Goal: Information Seeking & Learning: Compare options

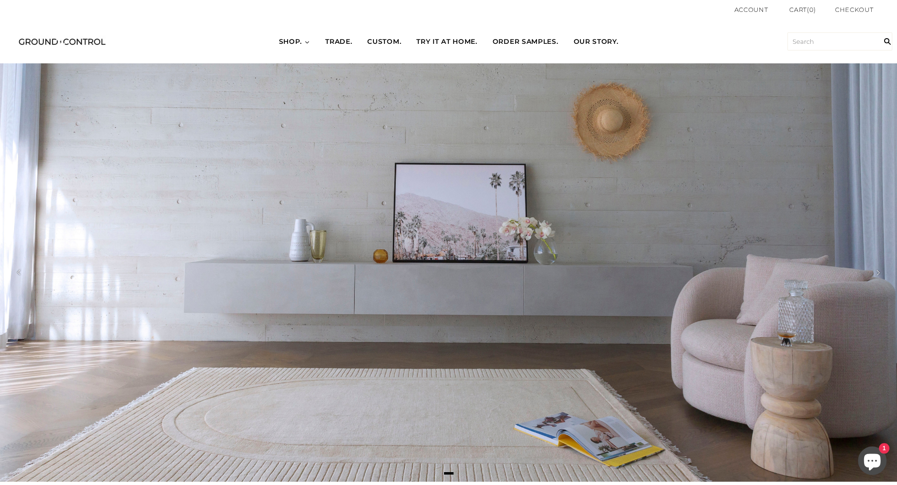
click at [691, 145] on div at bounding box center [448, 272] width 897 height 419
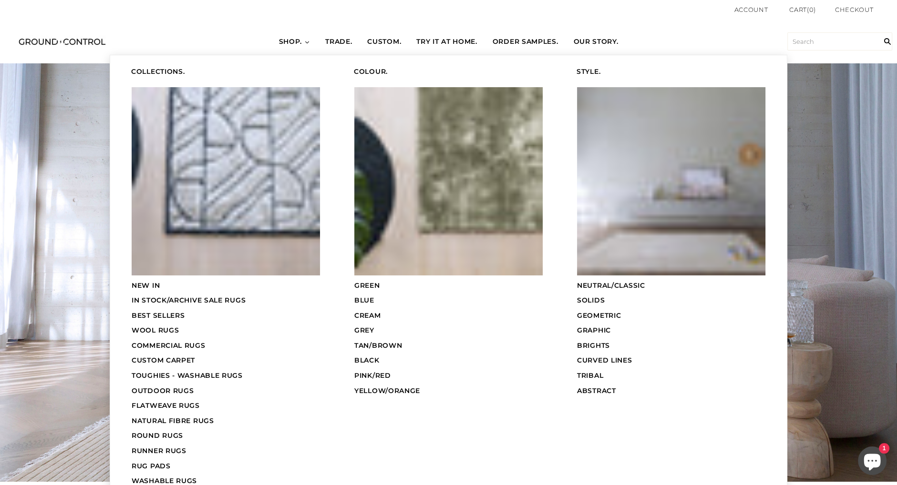
click at [302, 42] on link "SHOP." at bounding box center [294, 42] width 47 height 27
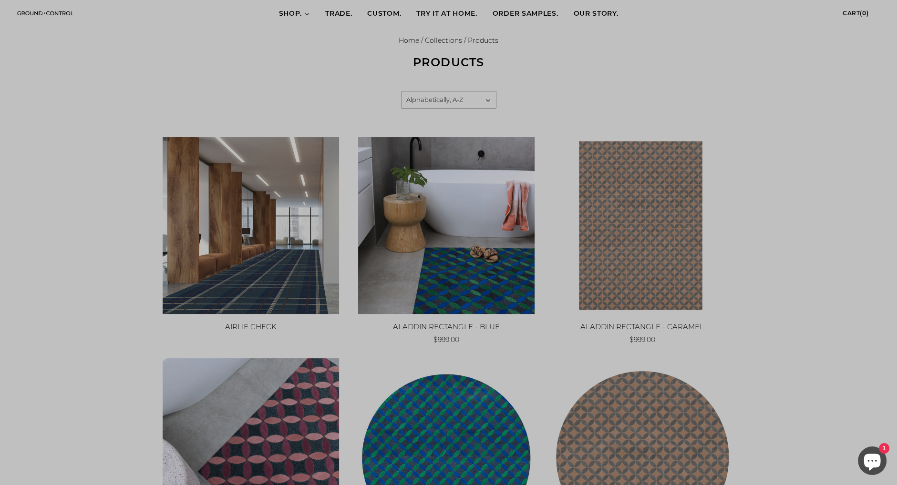
scroll to position [95, 0]
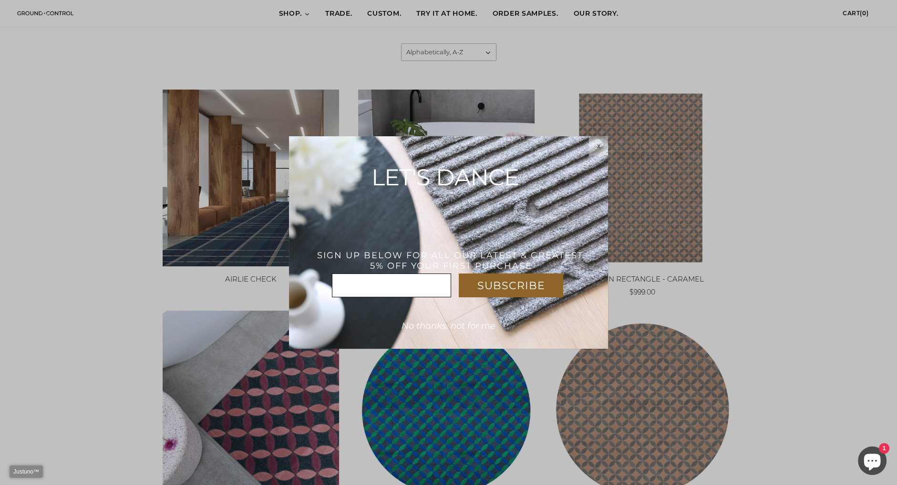
click at [596, 145] on div "x" at bounding box center [598, 146] width 19 height 8
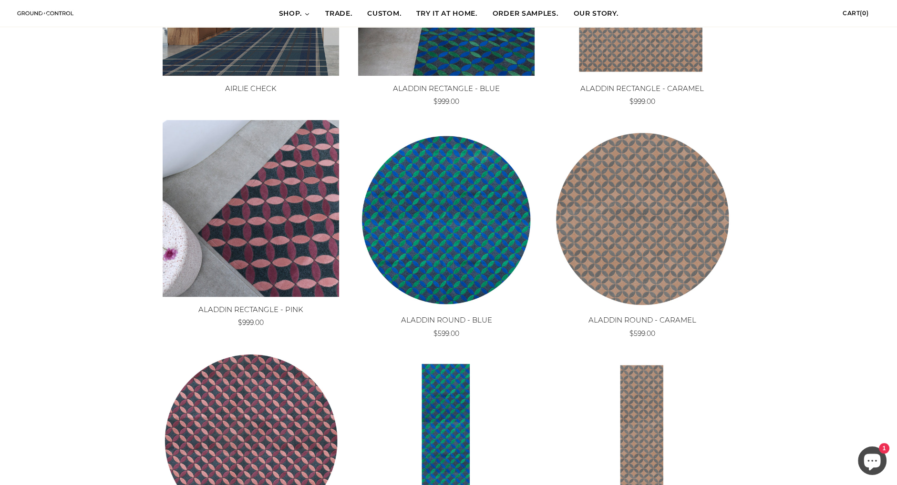
scroll to position [0, 0]
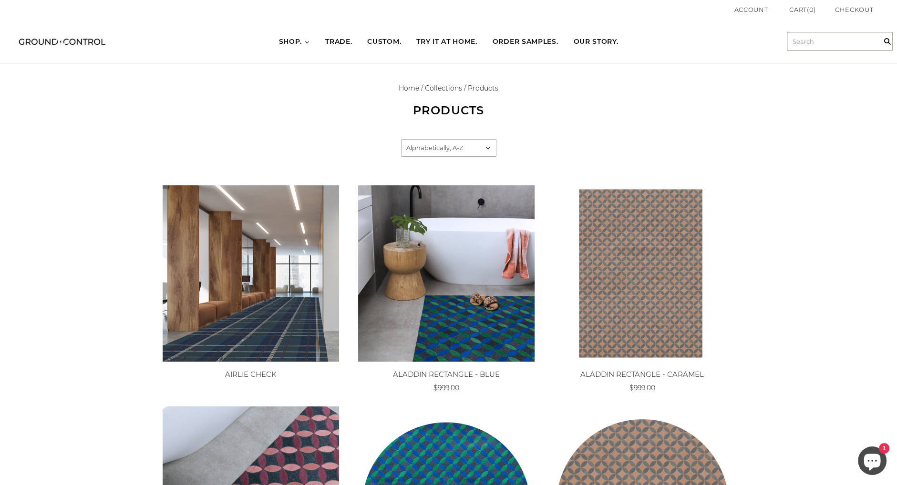
click at [830, 47] on input "text" at bounding box center [839, 41] width 105 height 18
type input "blur"
click at [878, 20] on input "" at bounding box center [887, 42] width 19 height 44
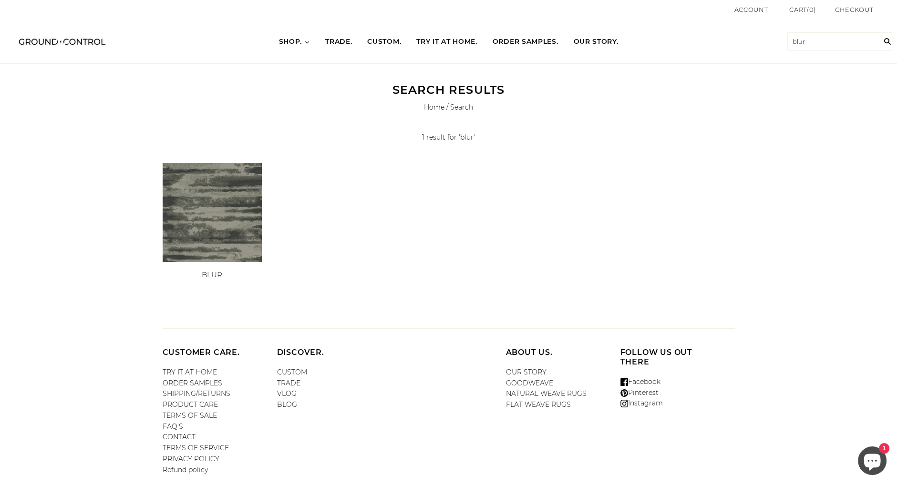
click at [231, 205] on img at bounding box center [212, 212] width 99 height 99
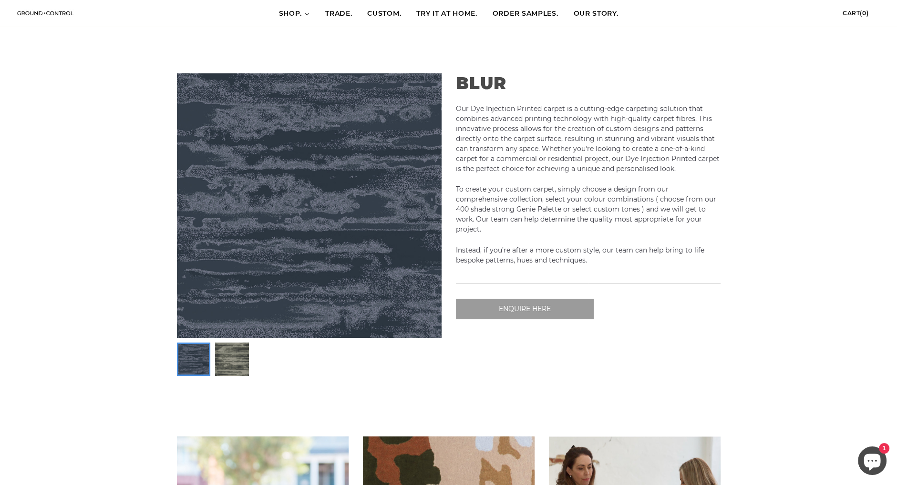
scroll to position [286, 0]
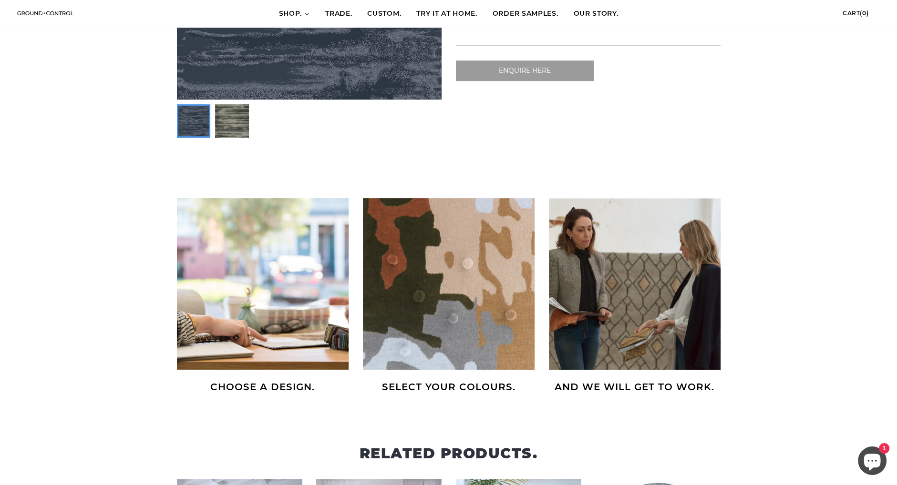
click at [435, 306] on img at bounding box center [449, 284] width 172 height 172
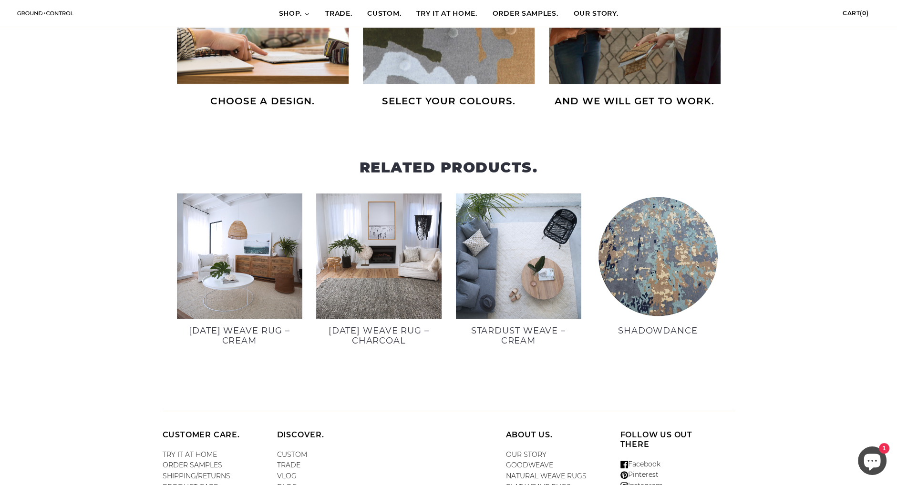
scroll to position [683, 0]
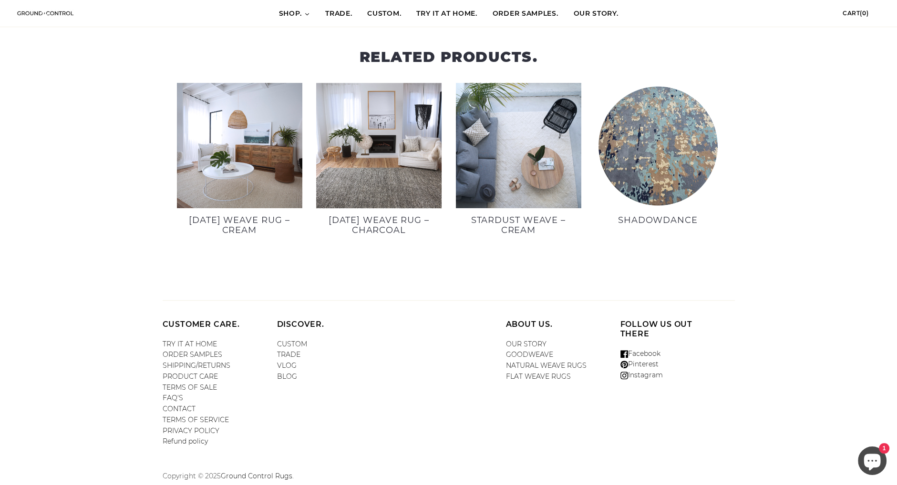
click at [658, 135] on img at bounding box center [657, 145] width 125 height 125
click at [674, 218] on h3 "SHADOWDANCE" at bounding box center [657, 221] width 125 height 10
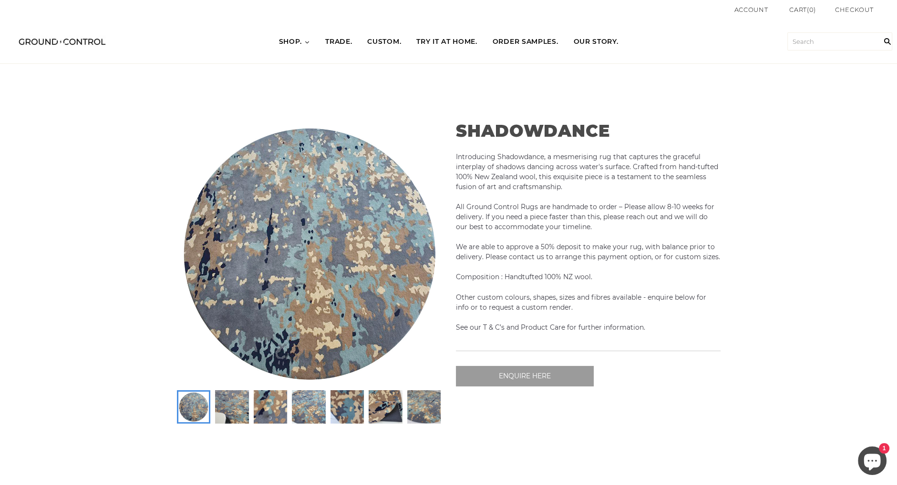
scroll to position [48, 0]
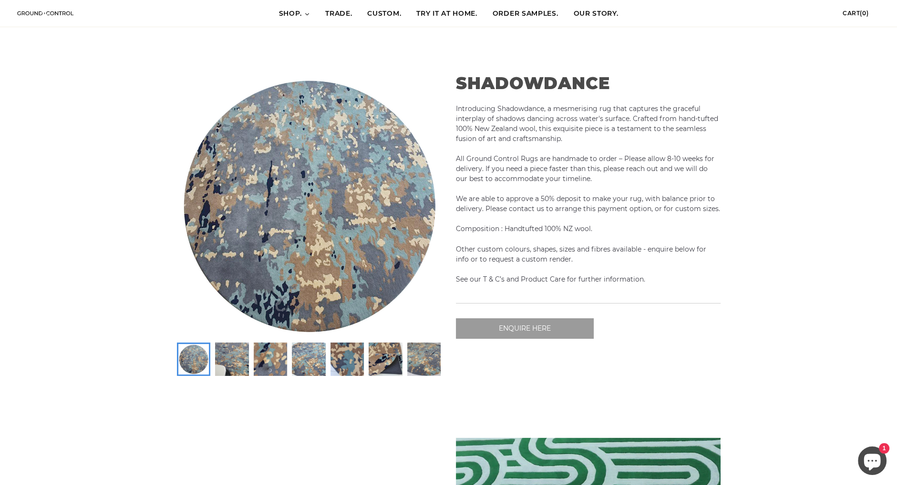
click at [452, 361] on div "SHADOWDANCE Introducing Shadowdance, a mesmerising rug that captures the gracef…" at bounding box center [588, 224] width 279 height 317
click at [399, 360] on img at bounding box center [385, 359] width 31 height 31
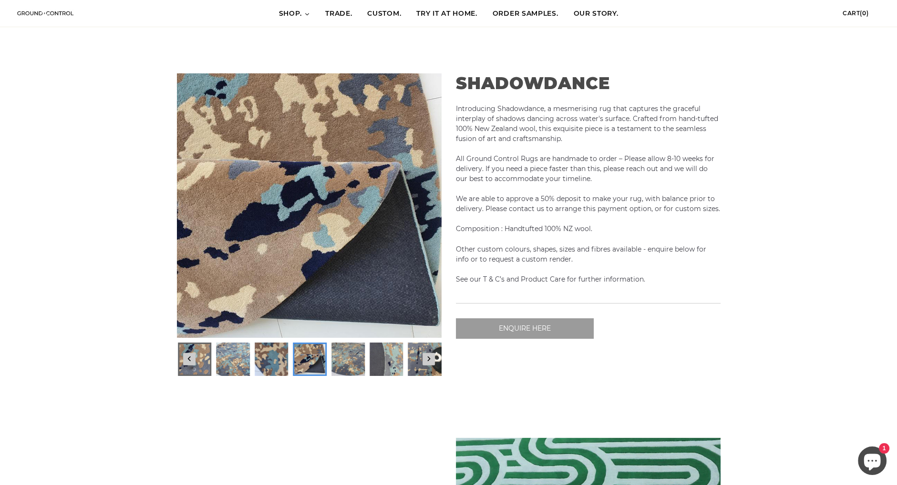
click at [196, 372] on img at bounding box center [194, 359] width 31 height 31
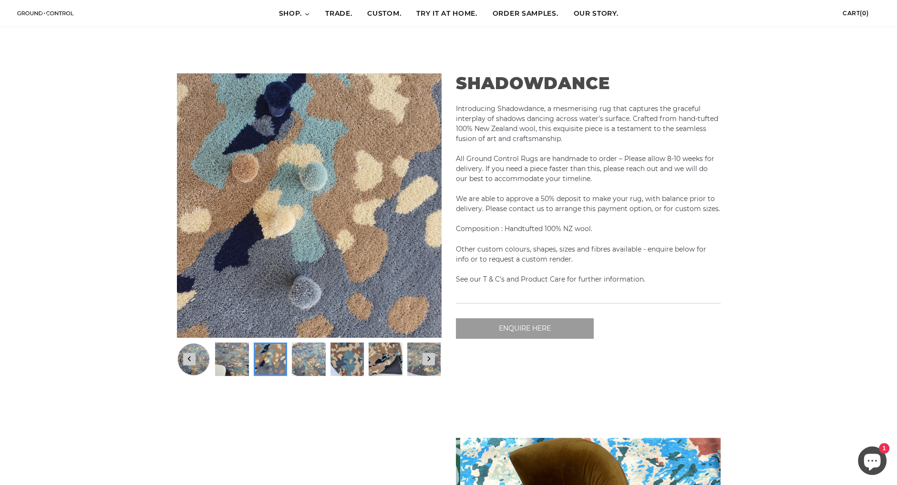
scroll to position [0, 265]
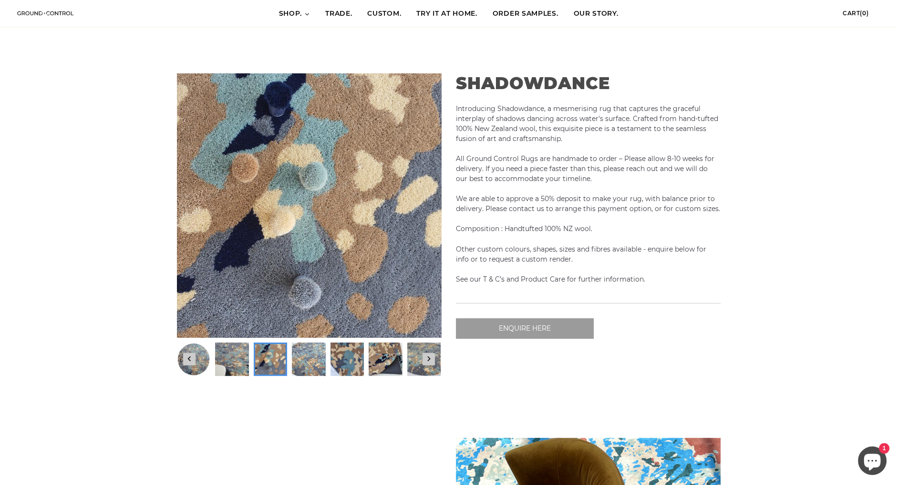
click at [265, 369] on img at bounding box center [270, 359] width 31 height 31
click at [342, 363] on img at bounding box center [346, 359] width 31 height 31
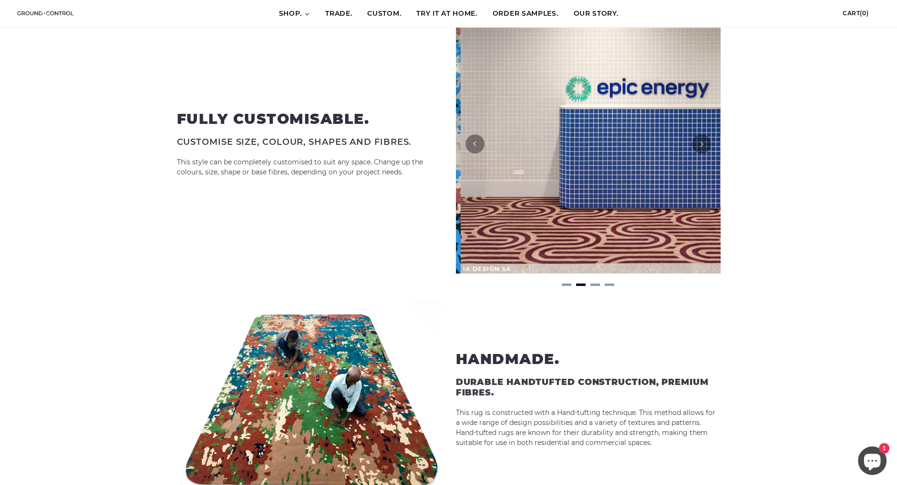
scroll to position [0, 529]
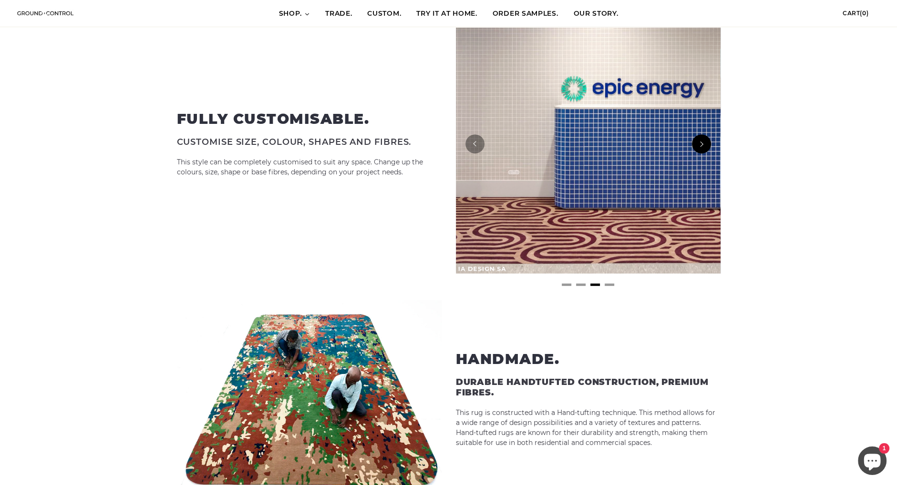
click at [699, 147] on button "Next" at bounding box center [701, 143] width 19 height 19
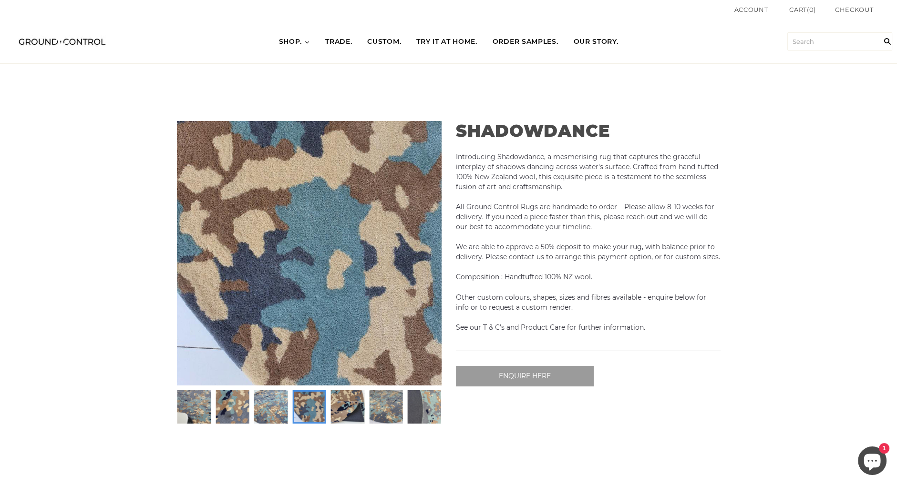
scroll to position [0, 794]
click at [792, 42] on input "text" at bounding box center [839, 41] width 105 height 18
type input "bloom"
click at [878, 20] on input "" at bounding box center [887, 42] width 19 height 44
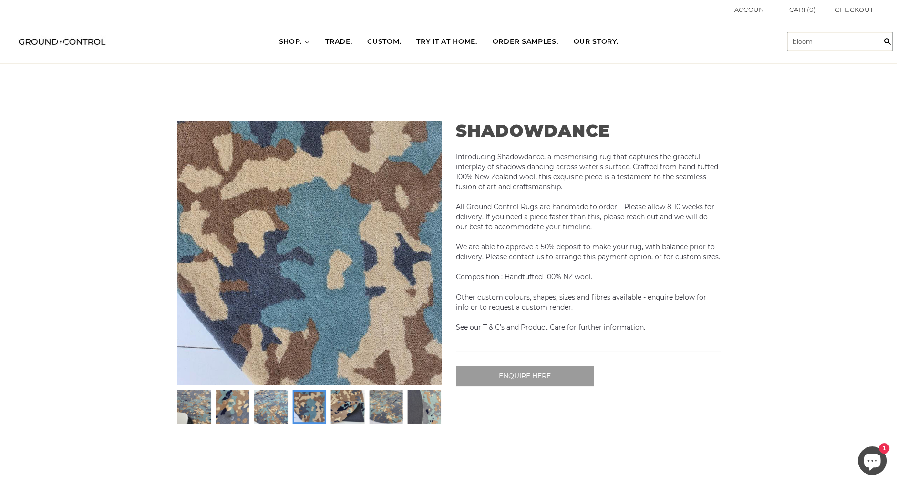
scroll to position [0, 0]
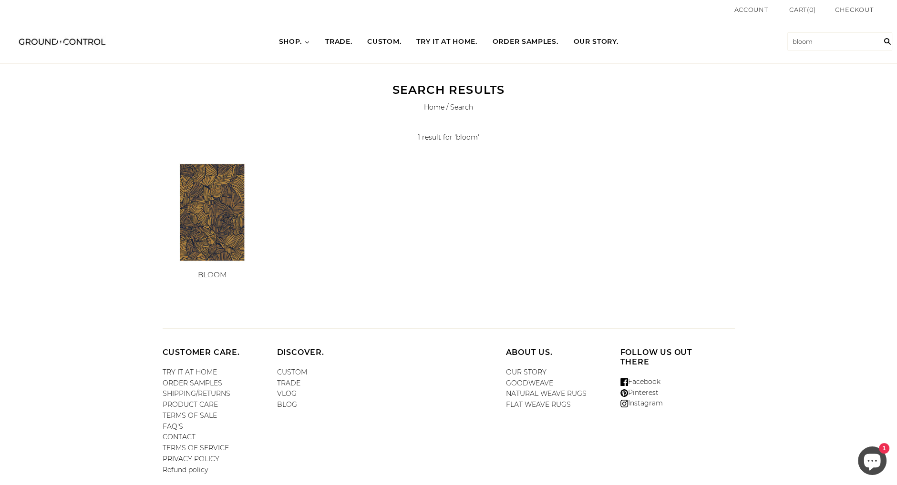
click at [229, 226] on img at bounding box center [212, 212] width 99 height 99
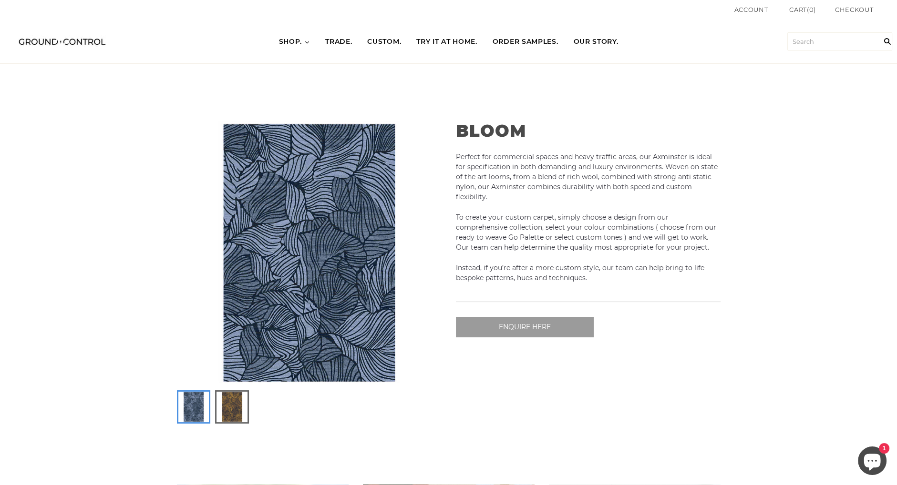
click at [236, 419] on img at bounding box center [232, 407] width 31 height 31
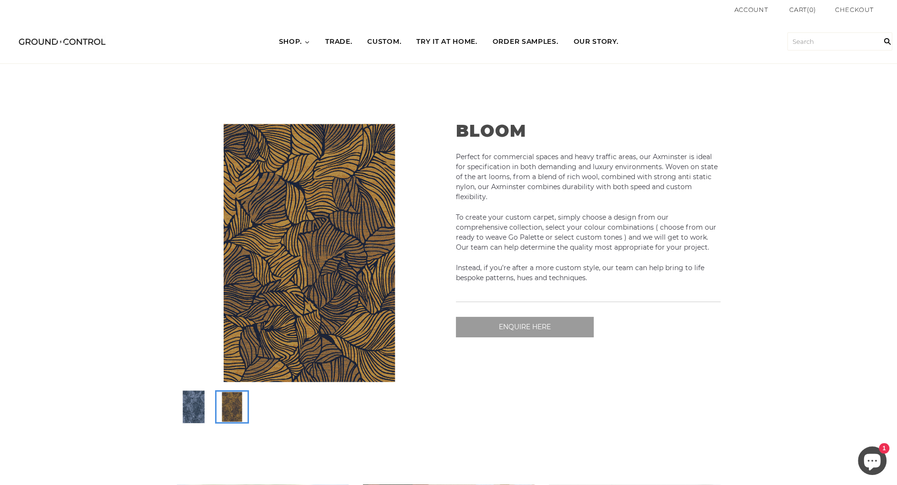
drag, startPoint x: 294, startPoint y: 257, endPoint x: 432, endPoint y: 195, distance: 151.1
click at [446, 201] on div at bounding box center [309, 272] width 279 height 317
click at [196, 415] on img at bounding box center [193, 407] width 31 height 31
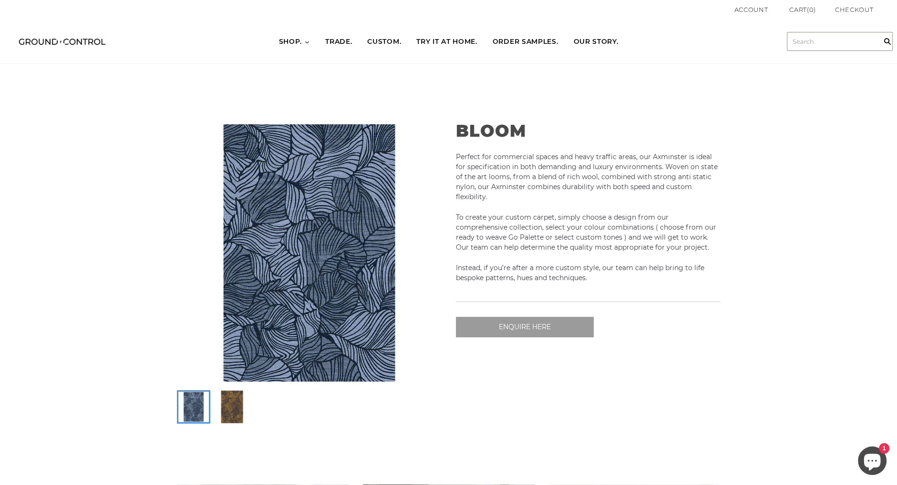
click at [813, 44] on input "text" at bounding box center [839, 41] width 105 height 18
type input "mysteries"
click at [878, 20] on input "" at bounding box center [887, 42] width 19 height 44
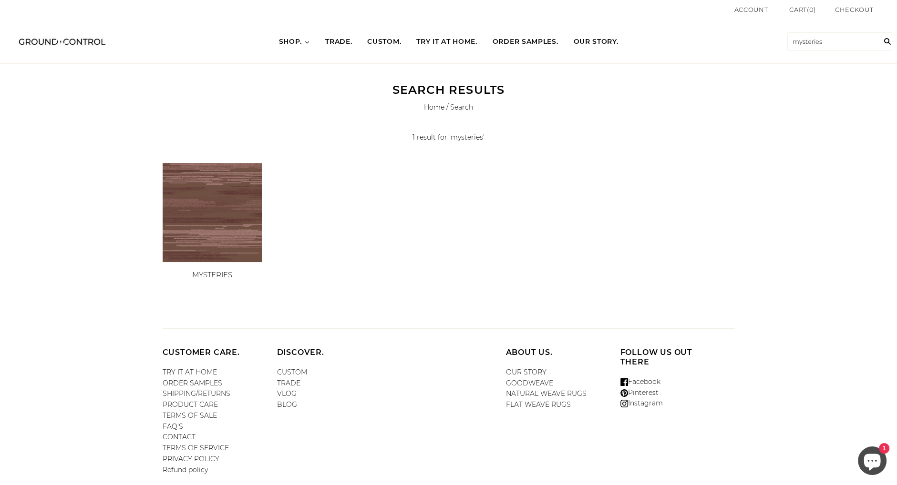
click at [225, 210] on img at bounding box center [212, 212] width 99 height 99
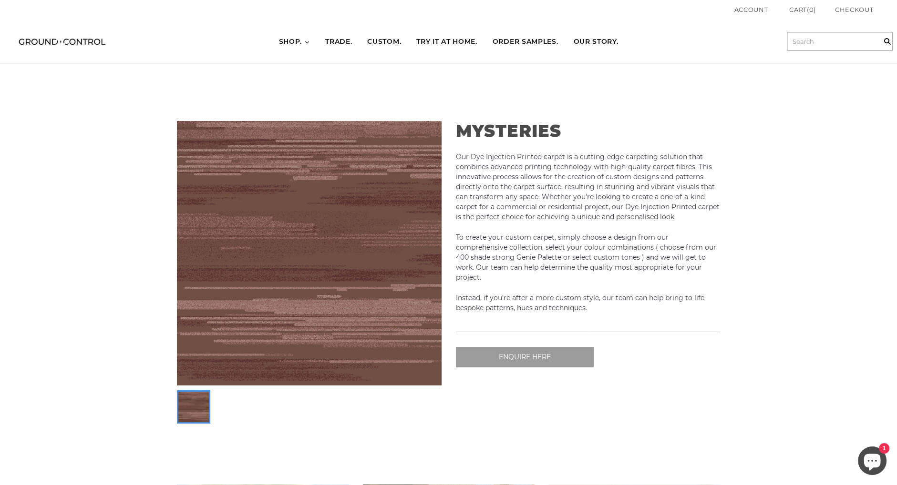
click at [816, 40] on input "text" at bounding box center [839, 41] width 105 height 18
type input "cloud contorl"
click at [878, 20] on input "" at bounding box center [887, 42] width 19 height 44
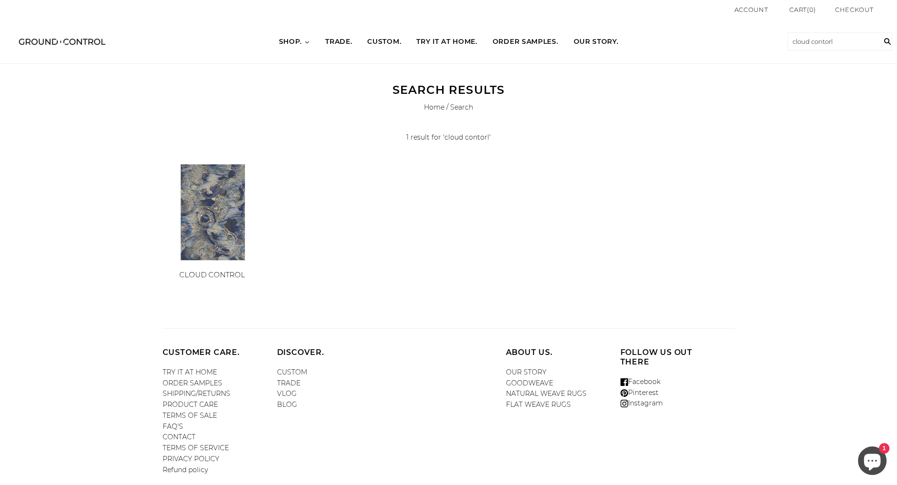
click at [196, 232] on img at bounding box center [212, 212] width 99 height 99
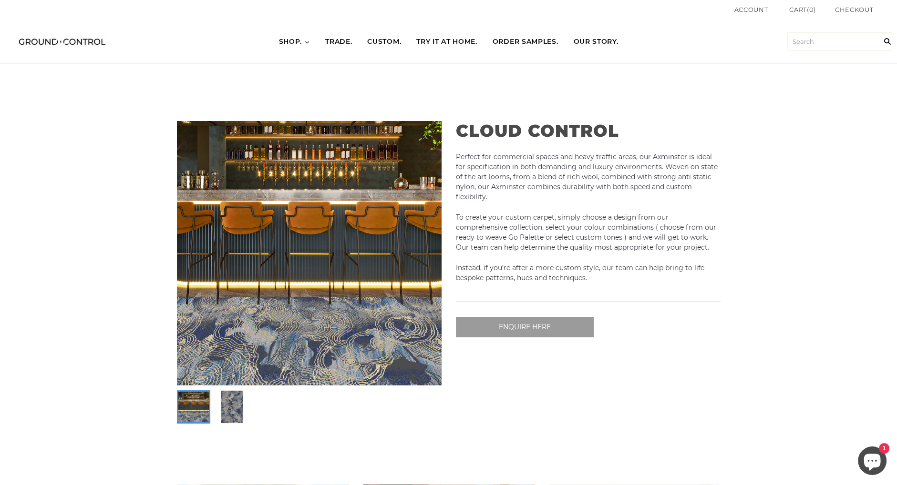
drag, startPoint x: 236, startPoint y: 417, endPoint x: 210, endPoint y: 424, distance: 27.1
click at [236, 418] on img at bounding box center [231, 407] width 33 height 33
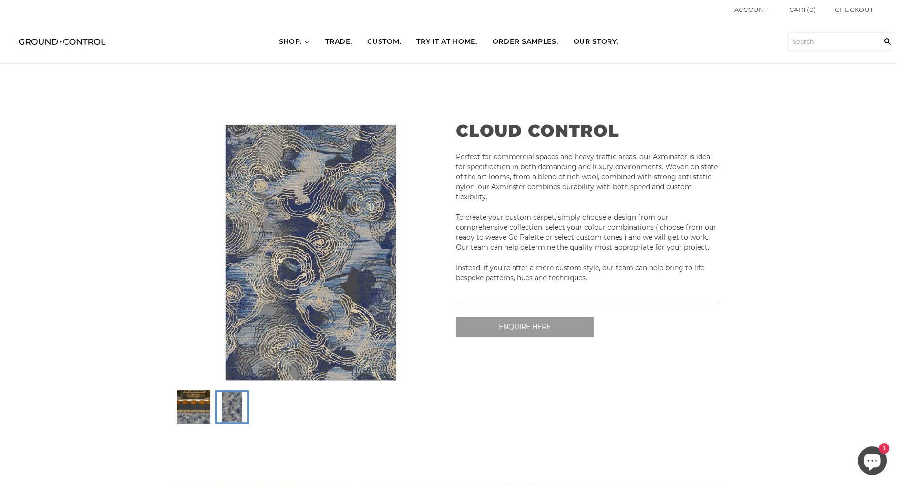
click at [297, 273] on img at bounding box center [309, 253] width 265 height 265
drag, startPoint x: 300, startPoint y: 287, endPoint x: 372, endPoint y: 248, distance: 81.9
click at [372, 249] on img at bounding box center [309, 253] width 265 height 265
click at [196, 402] on img at bounding box center [193, 407] width 31 height 31
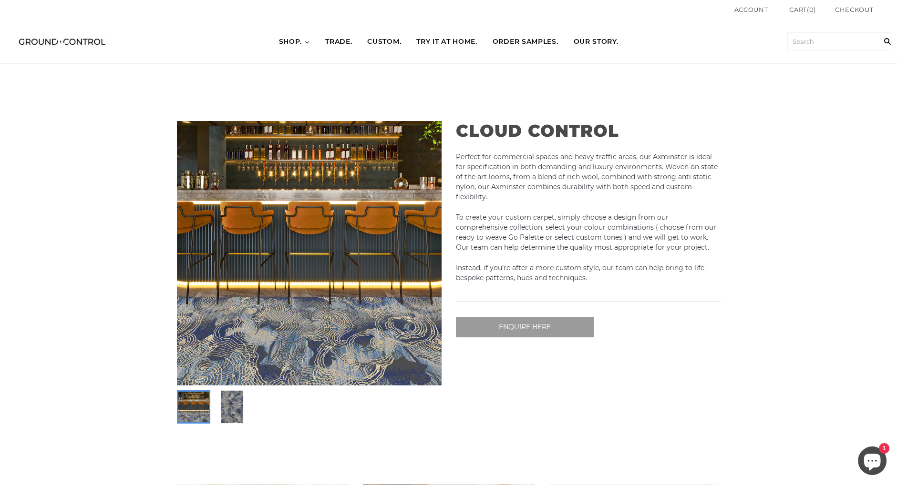
drag, startPoint x: 656, startPoint y: 195, endPoint x: 582, endPoint y: 155, distance: 83.9
click at [656, 195] on p "Perfect for commercial spaces and heavy traffic areas, our Axminster is ideal f…" at bounding box center [588, 177] width 265 height 50
click at [844, 52] on div "HOME SHOP BEST SELLERS NEW IN WOOL RUGS" at bounding box center [448, 42] width 897 height 44
click at [845, 31] on div "HOME SHOP BEST SELLERS NEW IN WOOL RUGS" at bounding box center [448, 42] width 897 height 44
click at [840, 31] on div "HOME SHOP BEST SELLERS NEW IN WOOL RUGS" at bounding box center [448, 42] width 897 height 44
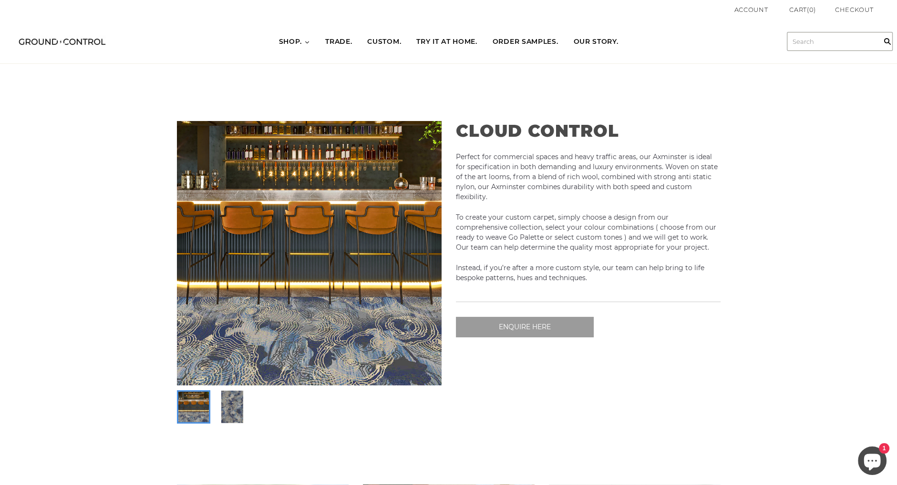
click at [832, 46] on input "text" at bounding box center [839, 41] width 105 height 18
type input "blur"
click at [878, 20] on input "" at bounding box center [887, 42] width 19 height 44
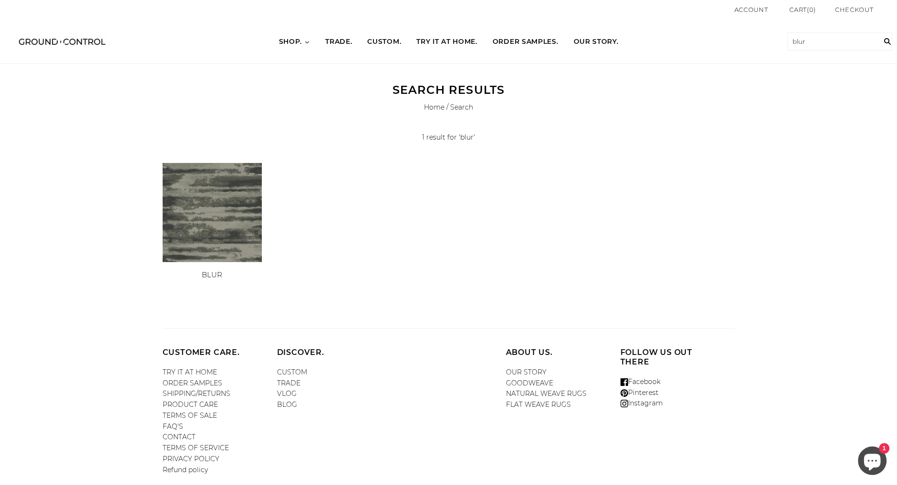
click at [189, 220] on img at bounding box center [212, 212] width 99 height 99
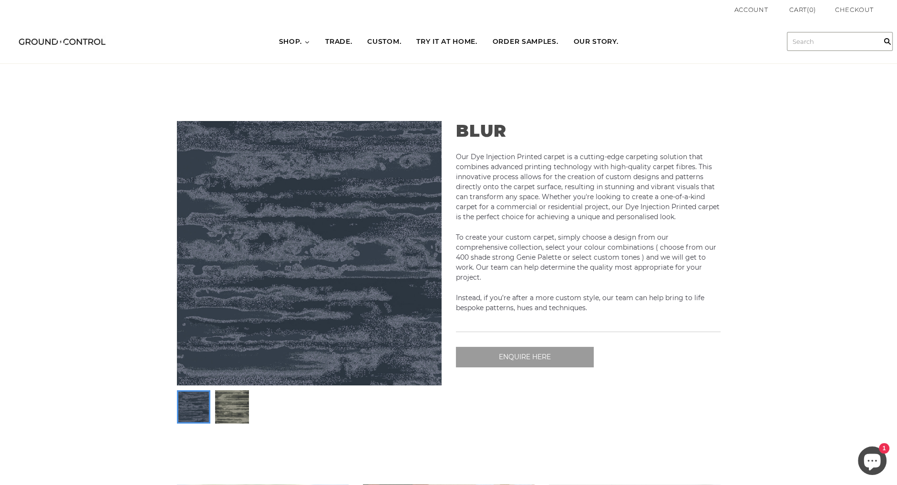
click at [828, 39] on input "text" at bounding box center [839, 41] width 105 height 18
type input "horizon"
click at [878, 20] on input "" at bounding box center [887, 42] width 19 height 44
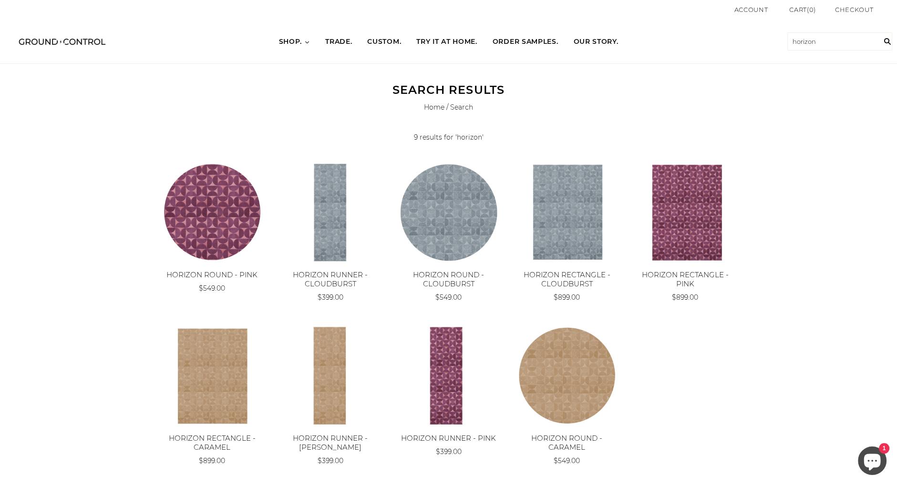
click at [421, 232] on img at bounding box center [448, 212] width 99 height 99
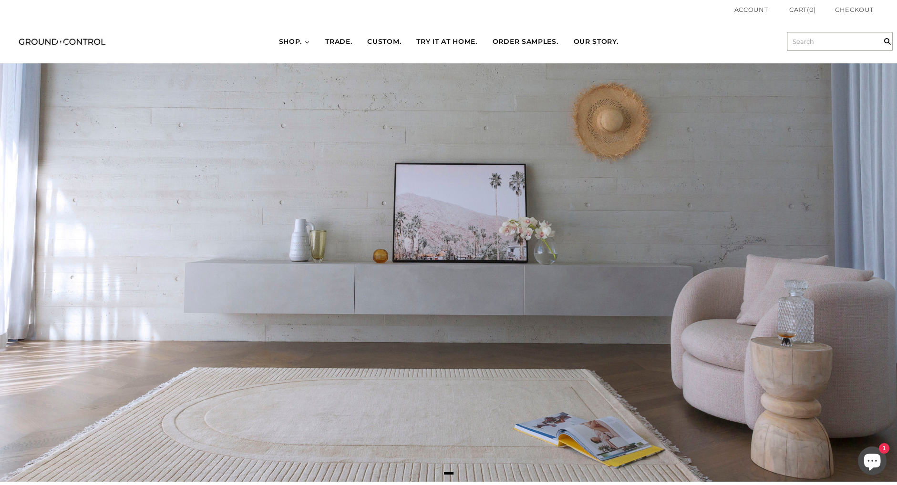
click at [847, 48] on input "text" at bounding box center [839, 41] width 105 height 18
type input "cloud control"
type input "mysteries"
click at [878, 20] on input "" at bounding box center [887, 42] width 19 height 44
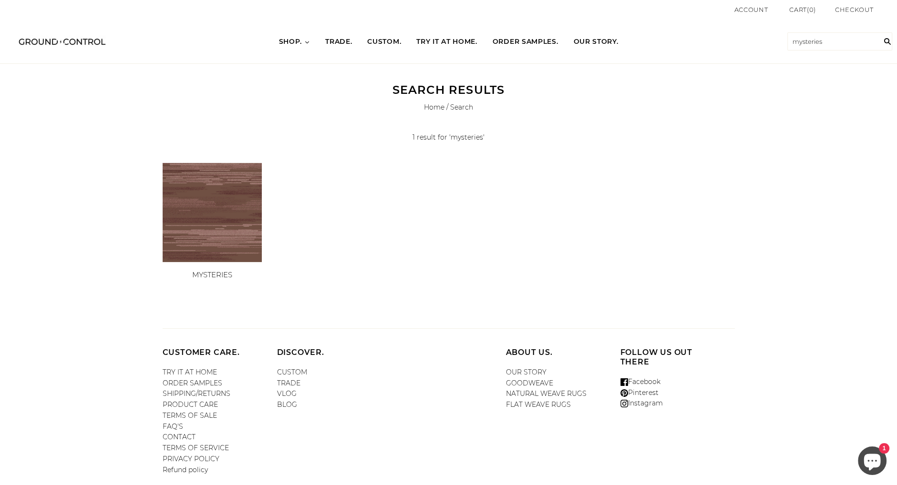
click at [233, 231] on img at bounding box center [212, 212] width 99 height 99
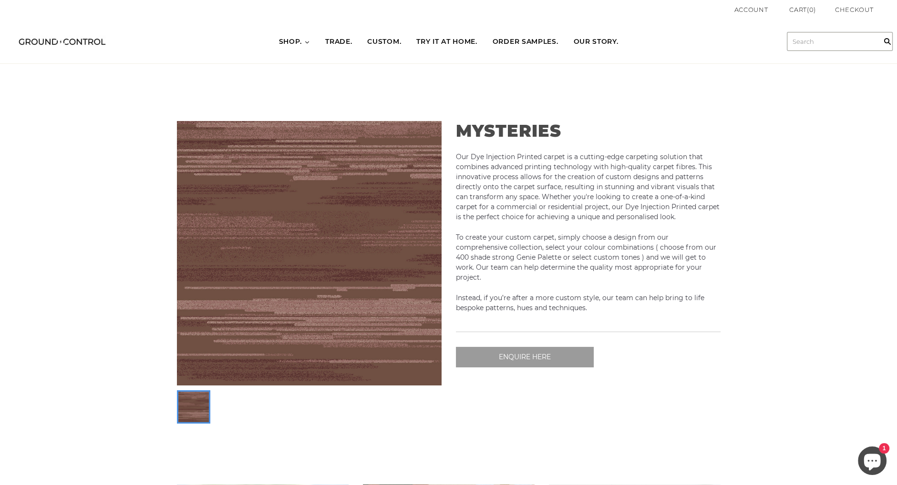
click at [821, 47] on input "text" at bounding box center [839, 41] width 105 height 18
type input "cloud control"
click at [878, 20] on input "" at bounding box center [887, 42] width 19 height 44
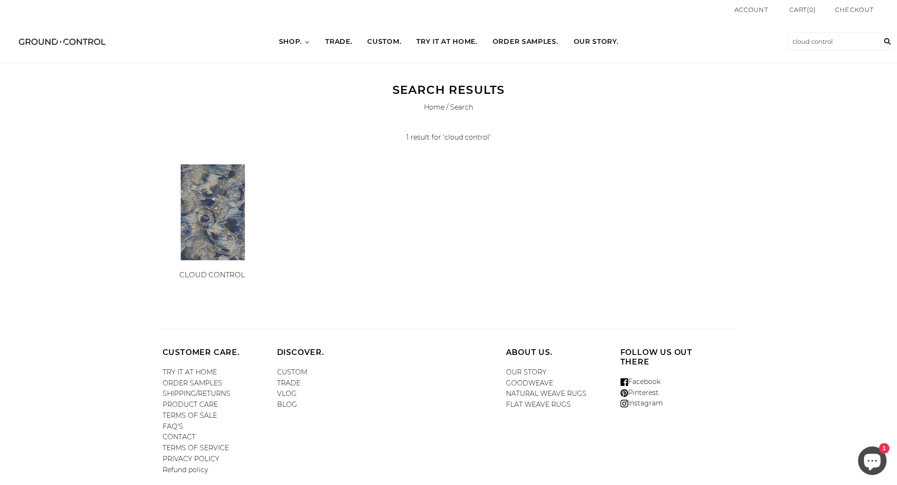
click at [213, 203] on img at bounding box center [212, 212] width 99 height 99
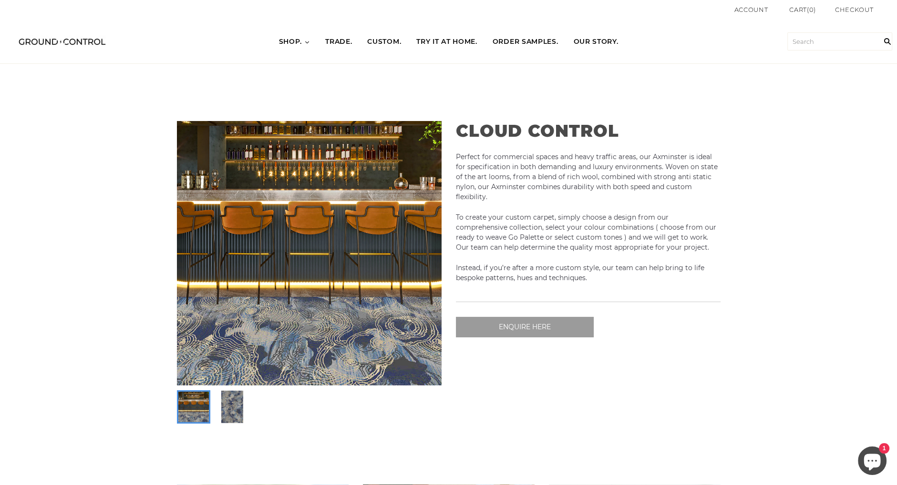
click at [187, 392] on img at bounding box center [193, 407] width 31 height 31
click at [227, 409] on img at bounding box center [232, 407] width 31 height 31
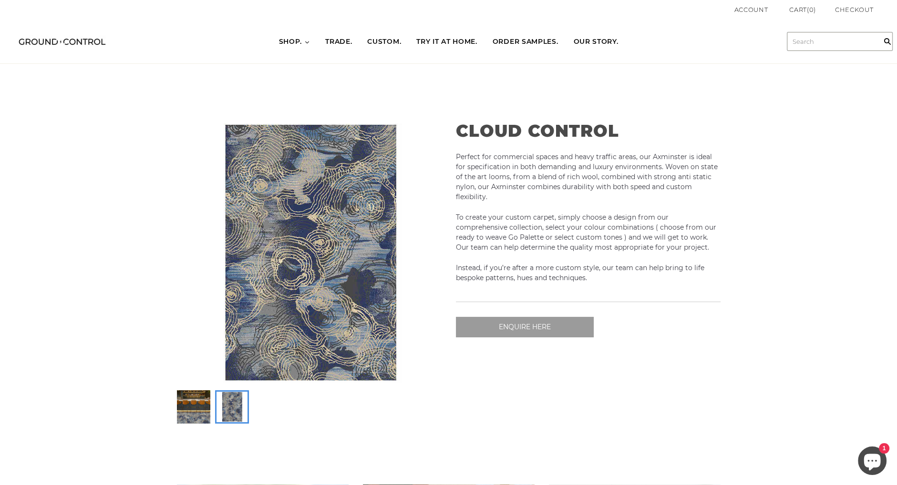
click at [841, 36] on input "text" at bounding box center [839, 41] width 105 height 18
type input "bloom"
click at [878, 20] on input "" at bounding box center [887, 42] width 19 height 44
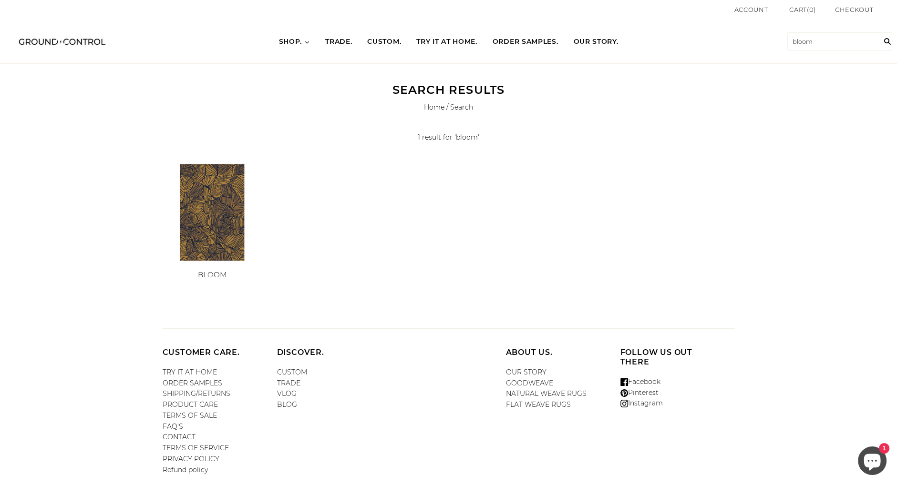
click at [238, 197] on img at bounding box center [212, 212] width 99 height 99
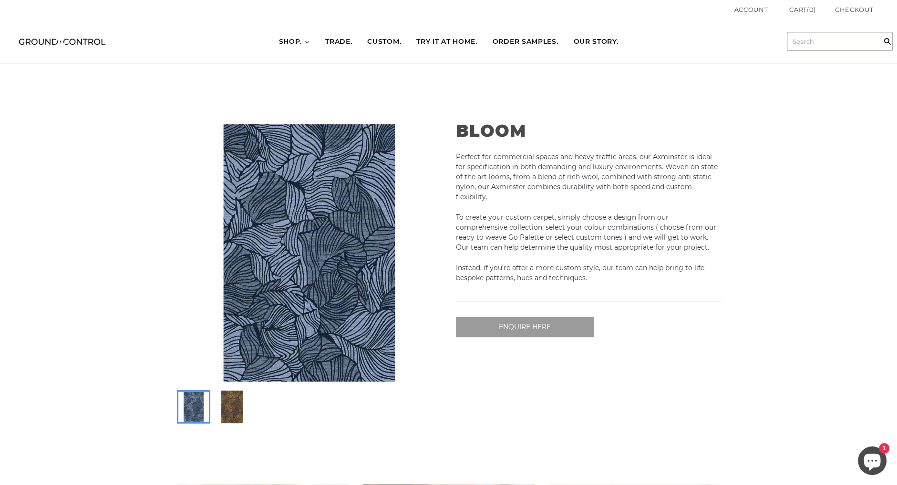
click at [818, 42] on input "text" at bounding box center [839, 41] width 105 height 18
type input "blur"
click at [878, 20] on input "" at bounding box center [887, 42] width 19 height 44
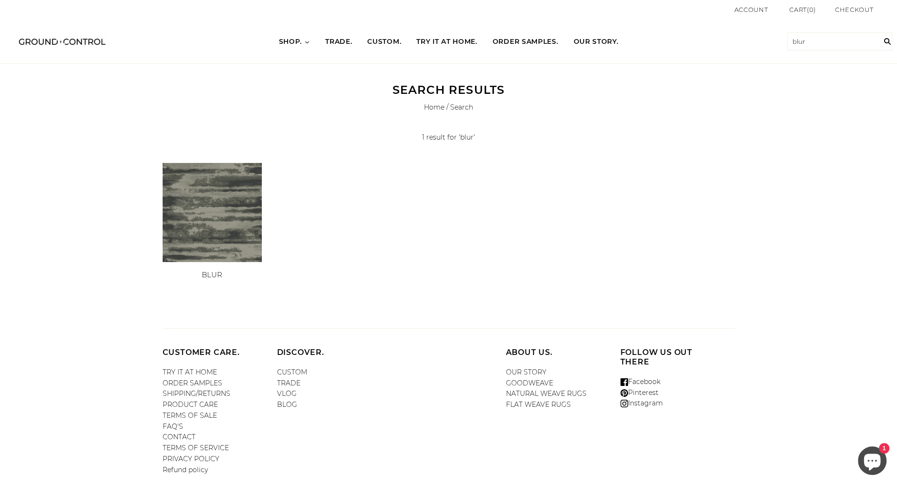
click at [252, 231] on img at bounding box center [212, 212] width 99 height 99
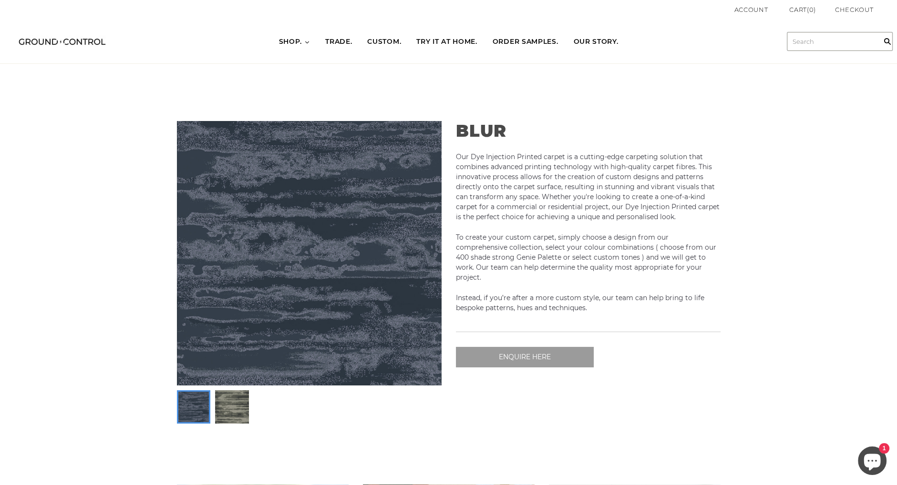
click at [816, 41] on input "text" at bounding box center [839, 41] width 105 height 18
drag, startPoint x: 848, startPoint y: 32, endPoint x: 839, endPoint y: 40, distance: 12.2
click at [848, 32] on input "text" at bounding box center [839, 41] width 105 height 18
type input "bloom"
click at [878, 20] on input "" at bounding box center [887, 42] width 19 height 44
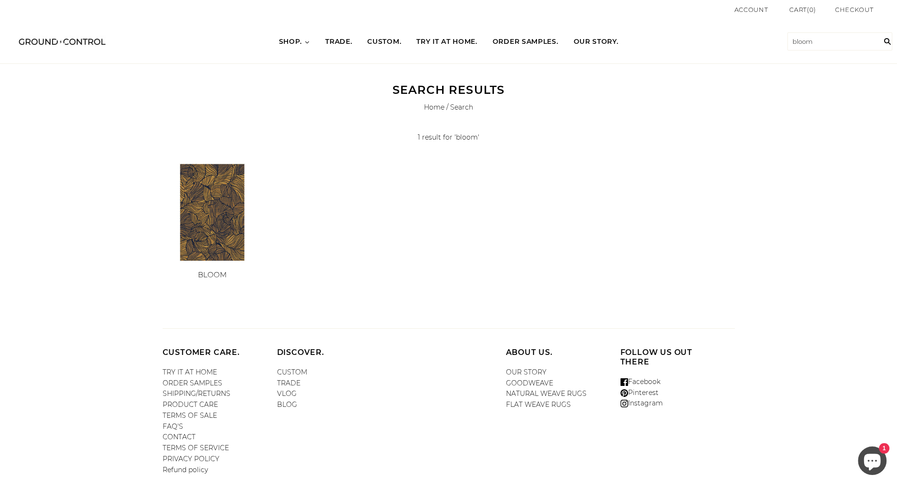
click at [188, 187] on img at bounding box center [212, 212] width 99 height 99
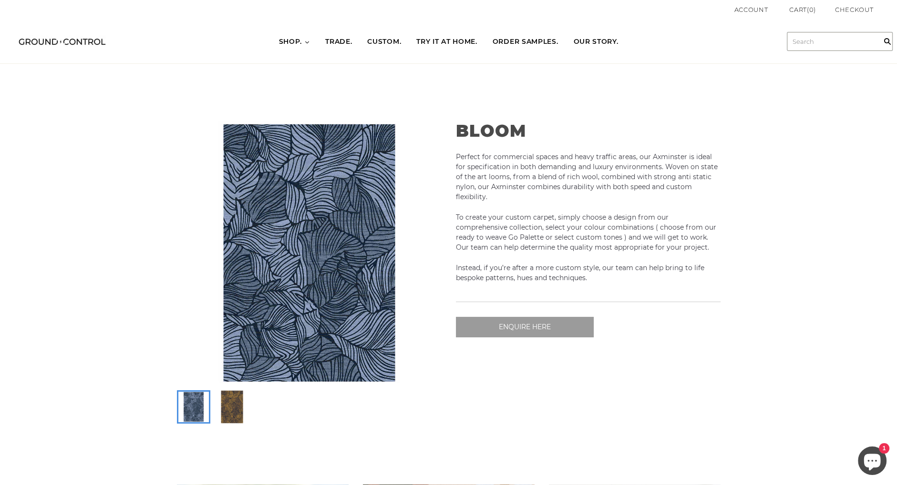
click at [819, 42] on input "text" at bounding box center [839, 41] width 105 height 18
type input "horizon"
click at [878, 20] on input "" at bounding box center [887, 42] width 19 height 44
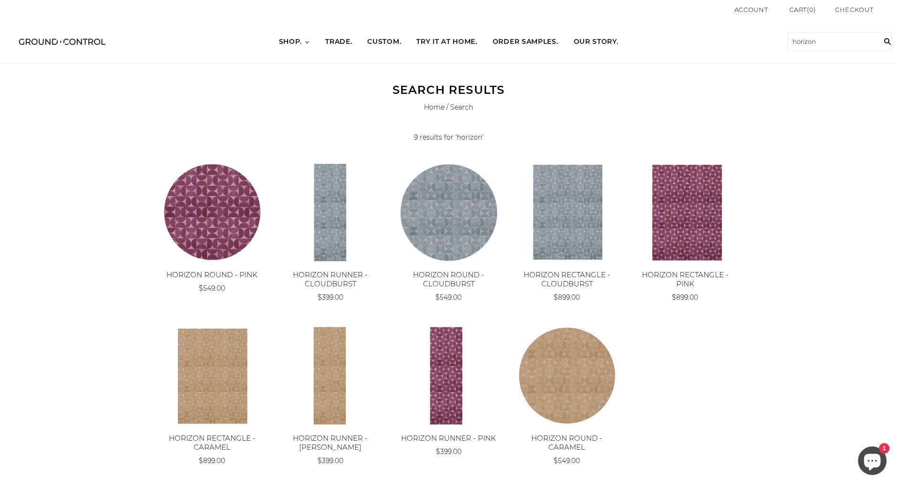
click at [51, 50] on img at bounding box center [61, 41] width 95 height 20
